Goal: Find contact information: Find contact information

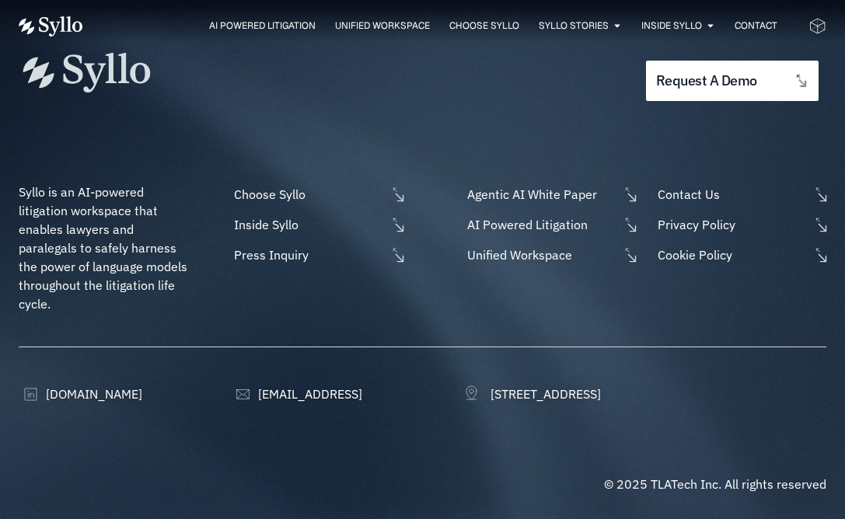
scroll to position [4882, 0]
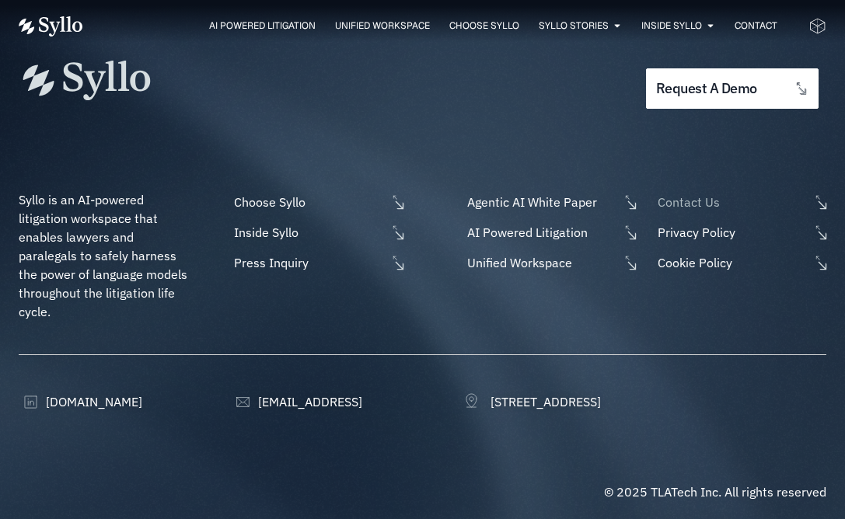
click at [695, 193] on span "Contact Us" at bounding box center [731, 202] width 155 height 19
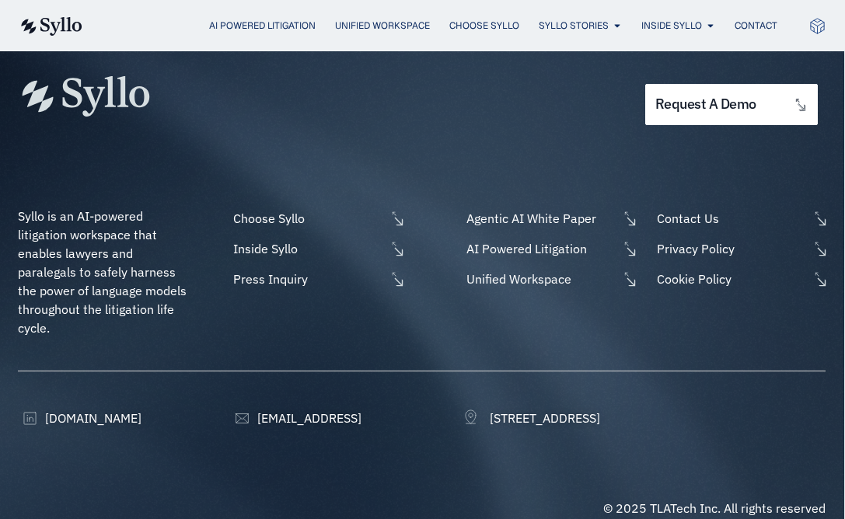
scroll to position [1087, 1]
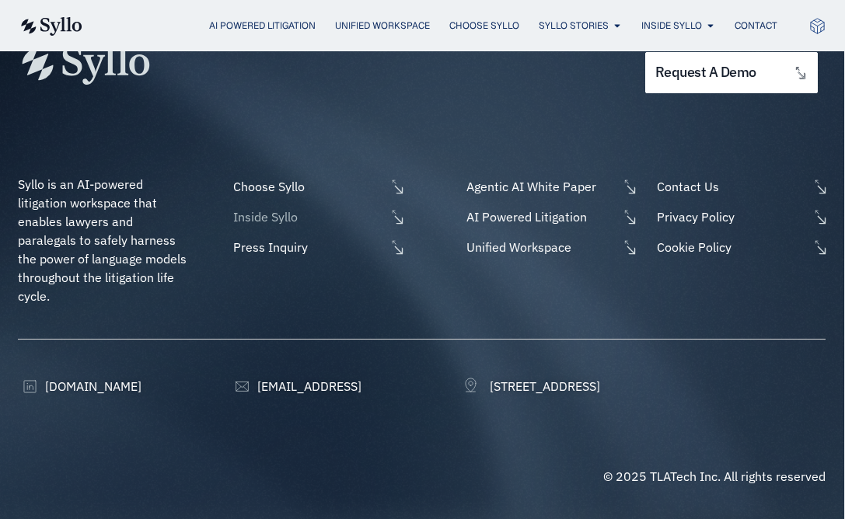
click at [282, 208] on span "Inside Syllo" at bounding box center [306, 217] width 155 height 19
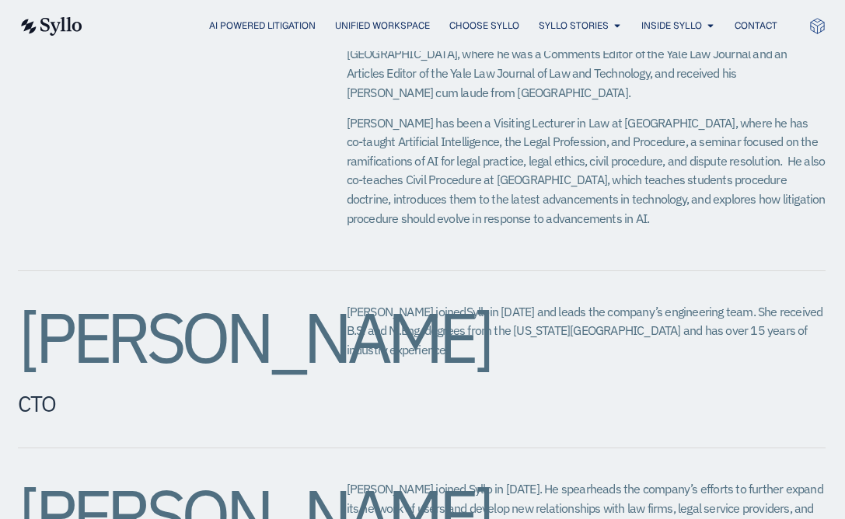
scroll to position [1145, 1]
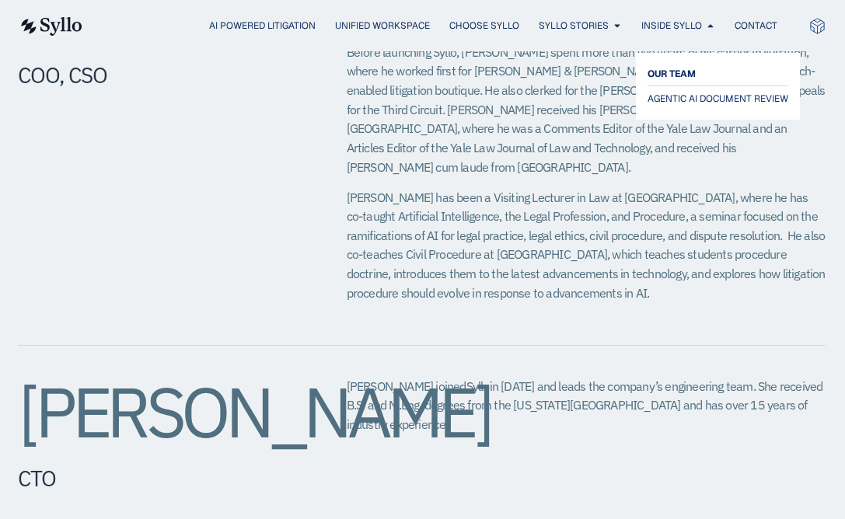
click at [673, 72] on span "OUR TEAM" at bounding box center [671, 74] width 48 height 19
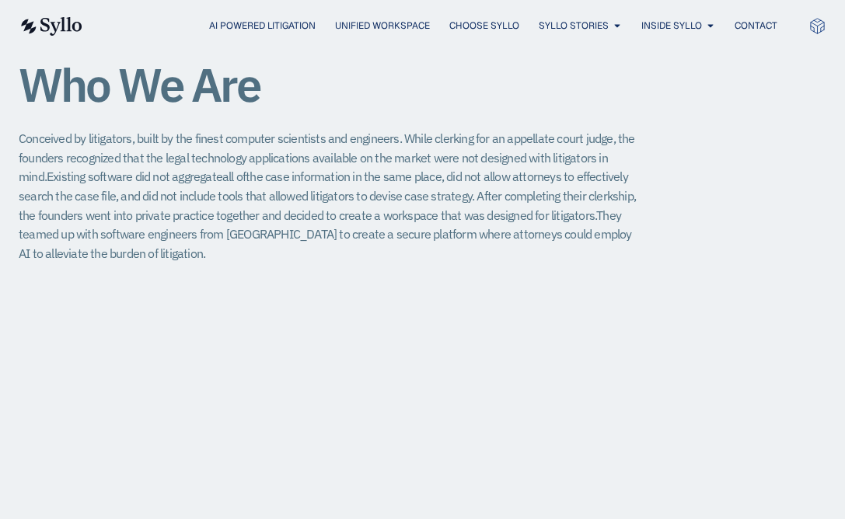
scroll to position [403, 0]
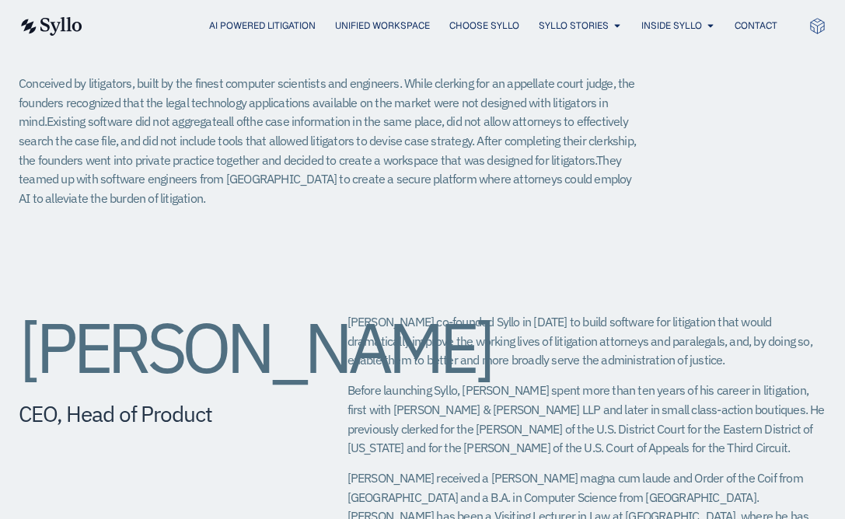
click at [815, 25] on icon at bounding box center [817, 26] width 18 height 18
